Goal: Task Accomplishment & Management: Use online tool/utility

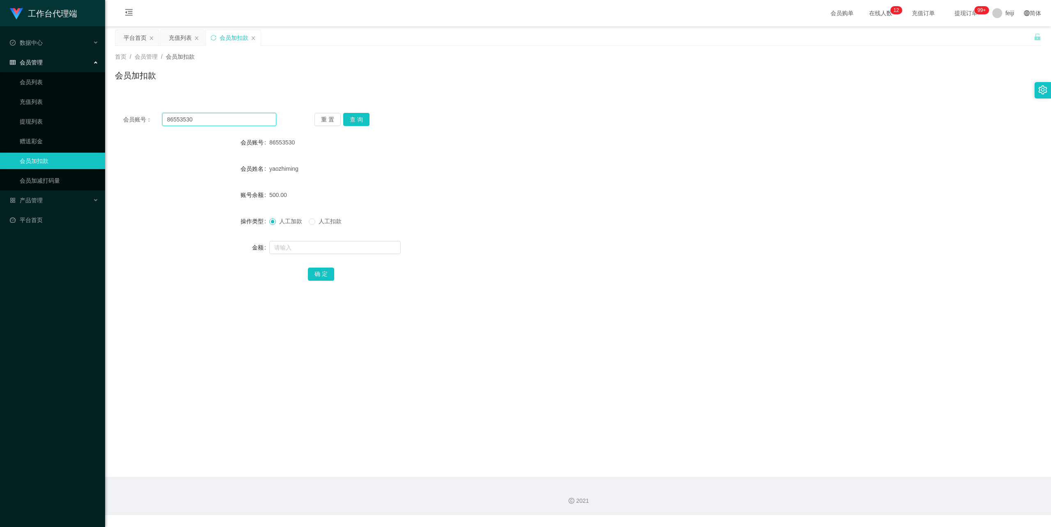
click at [207, 122] on input "86553530" at bounding box center [219, 119] width 114 height 13
click at [207, 118] on input "86553530" at bounding box center [219, 119] width 114 height 13
click at [271, 119] on input "86553530" at bounding box center [219, 119] width 114 height 13
drag, startPoint x: 230, startPoint y: 120, endPoint x: 209, endPoint y: 121, distance: 21.4
click at [230, 120] on input "86553530" at bounding box center [219, 119] width 114 height 13
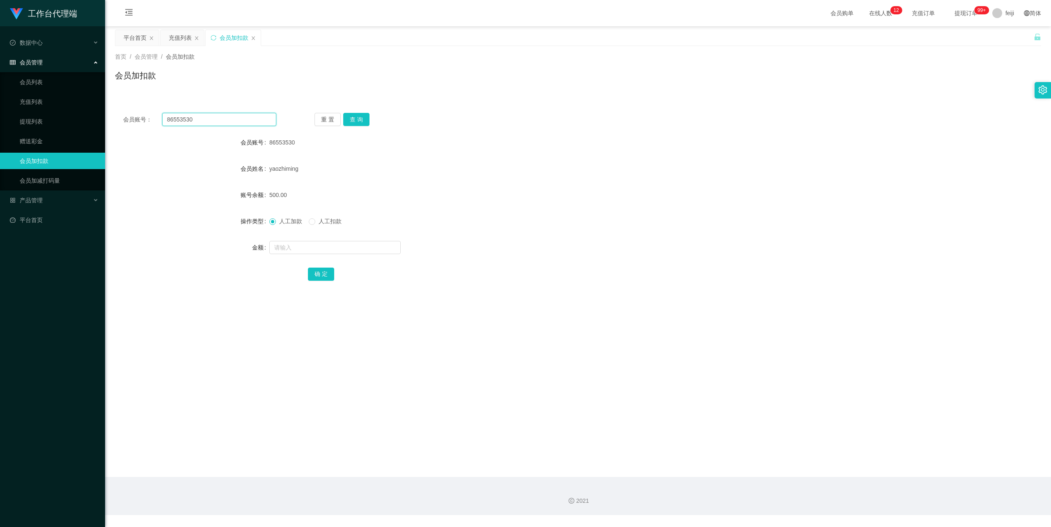
click at [204, 121] on input "86553530" at bounding box center [219, 119] width 114 height 13
click at [201, 120] on input "86553530" at bounding box center [219, 119] width 114 height 13
paste input "90893963"
type input "90893963"
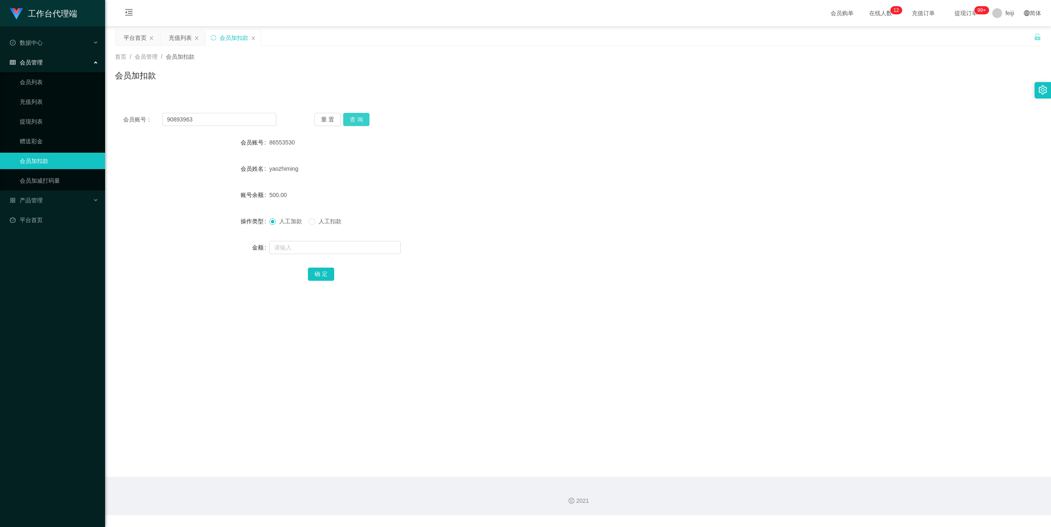
click at [355, 115] on button "查 询" at bounding box center [356, 119] width 26 height 13
click at [296, 247] on input "text" at bounding box center [334, 247] width 131 height 13
type input "500"
click at [321, 273] on button "确 定" at bounding box center [321, 274] width 26 height 13
